Goal: Information Seeking & Learning: Learn about a topic

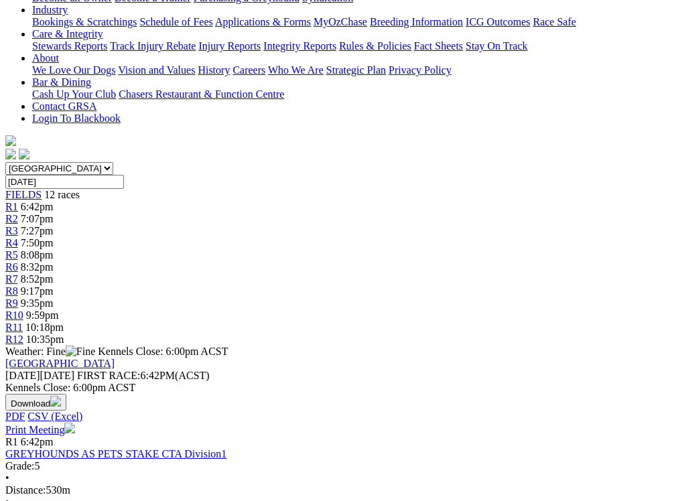
scroll to position [284, 38]
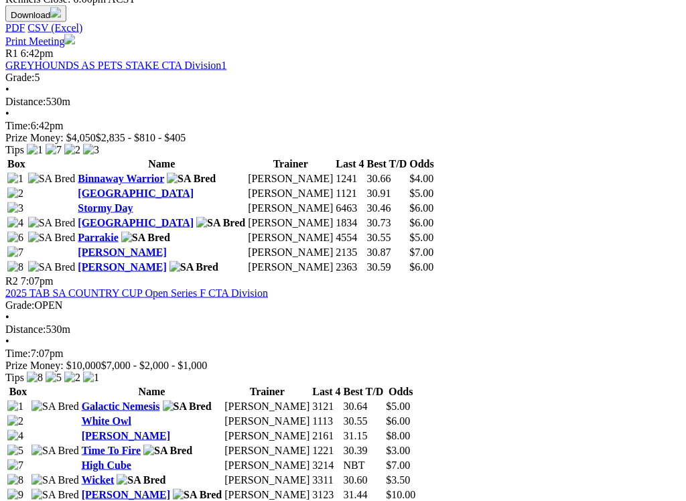
scroll to position [664, 38]
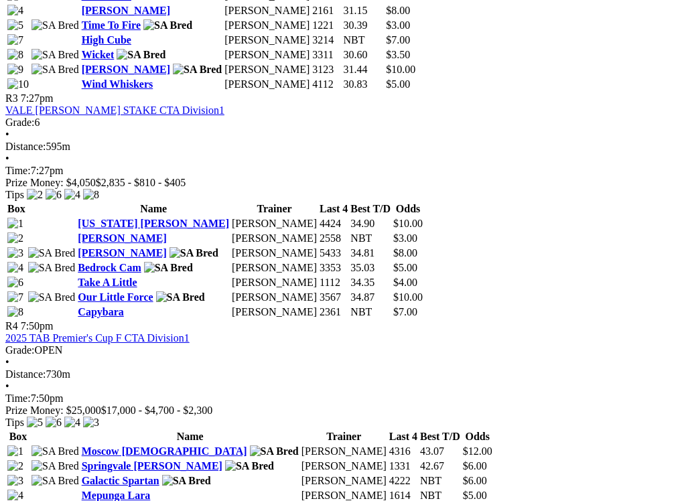
scroll to position [1093, 0]
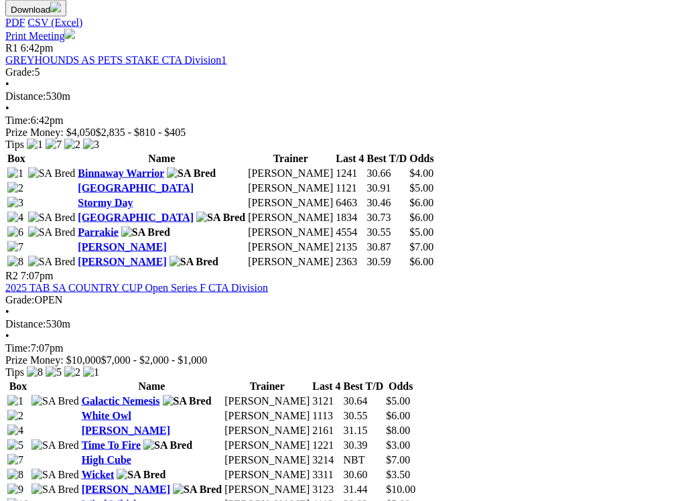
scroll to position [670, 0]
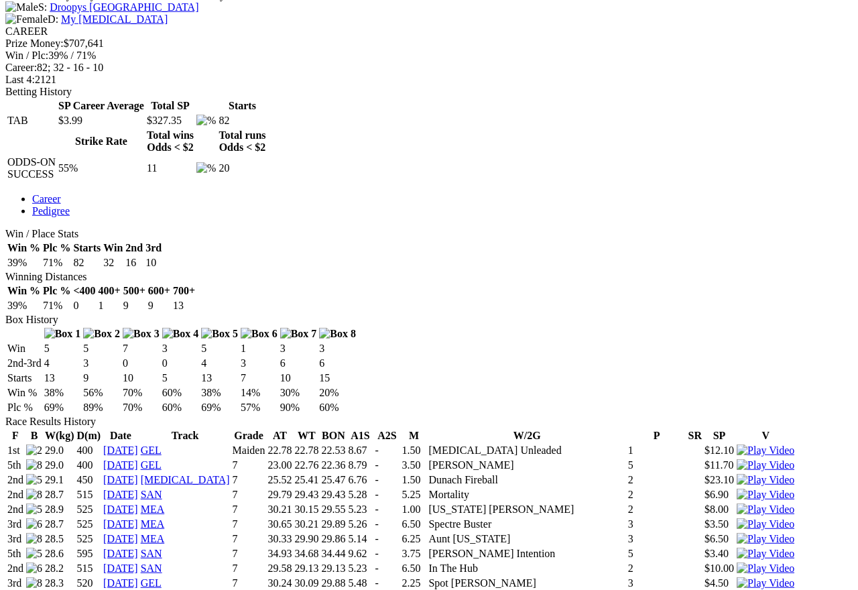
scroll to position [573, 0]
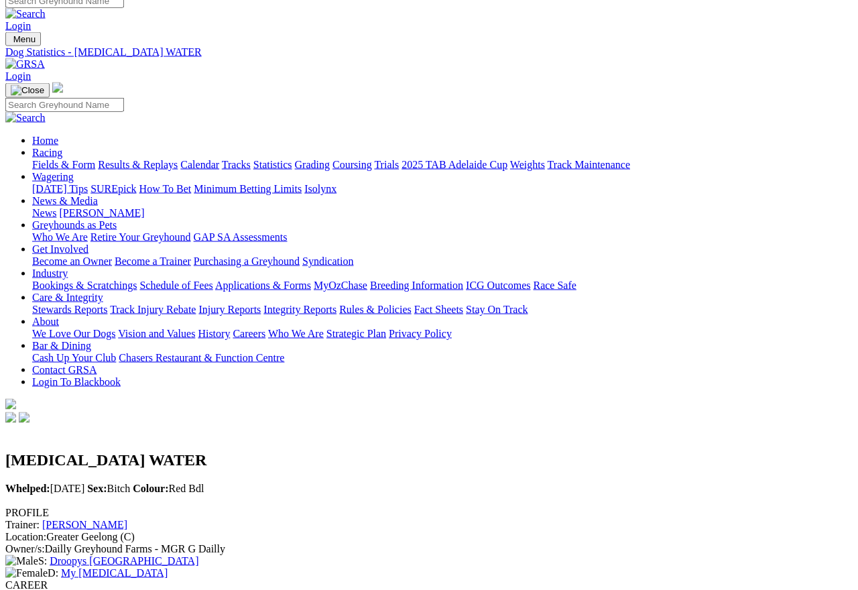
scroll to position [0, 0]
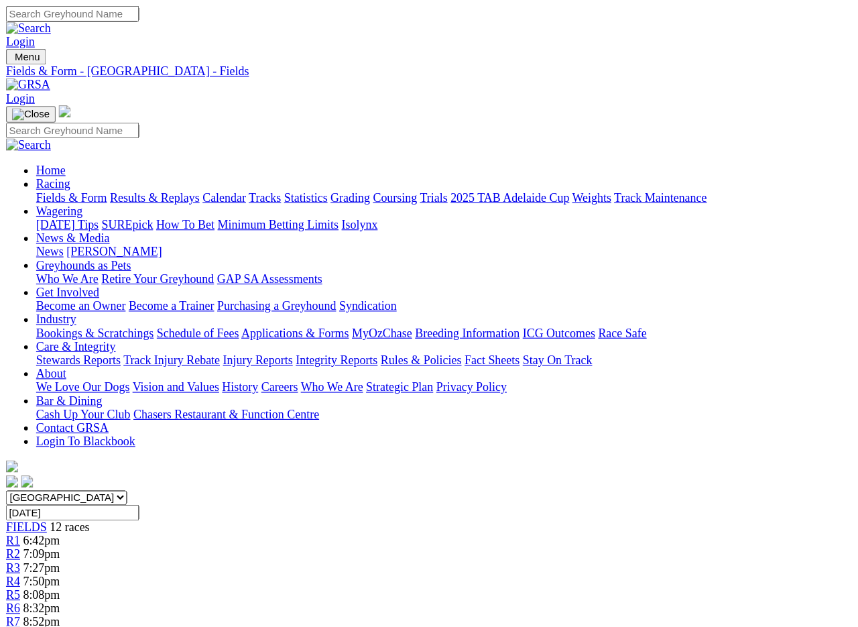
scroll to position [481, 0]
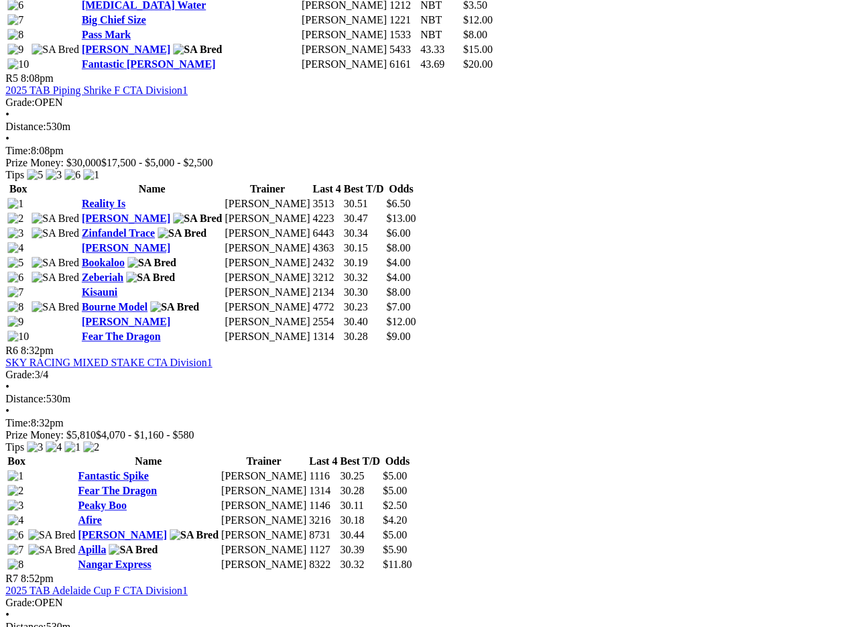
scroll to position [1608, 7]
